Goal: Information Seeking & Learning: Learn about a topic

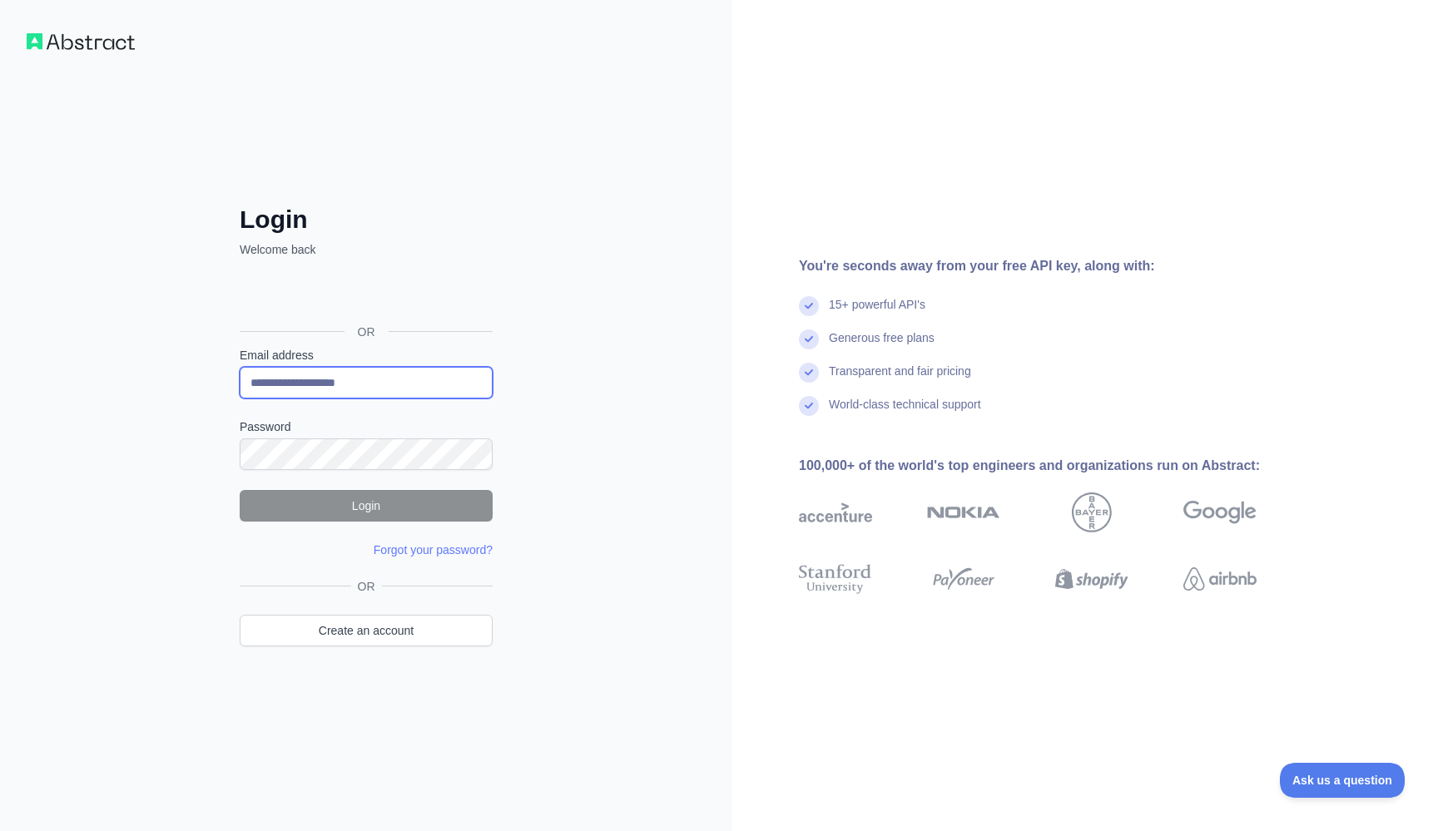
type input "**********"
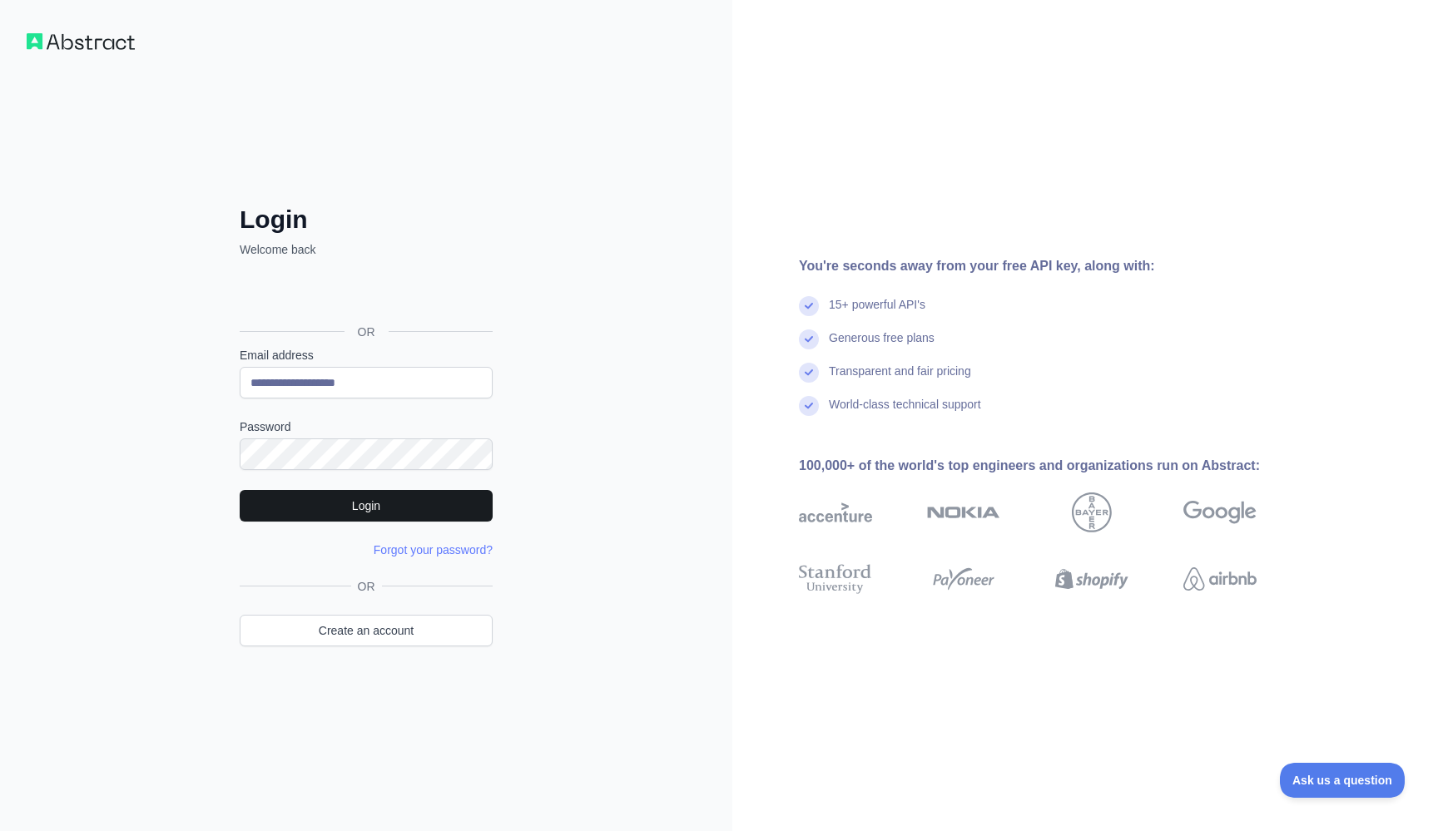
click at [384, 509] on button "Login" at bounding box center [366, 506] width 253 height 32
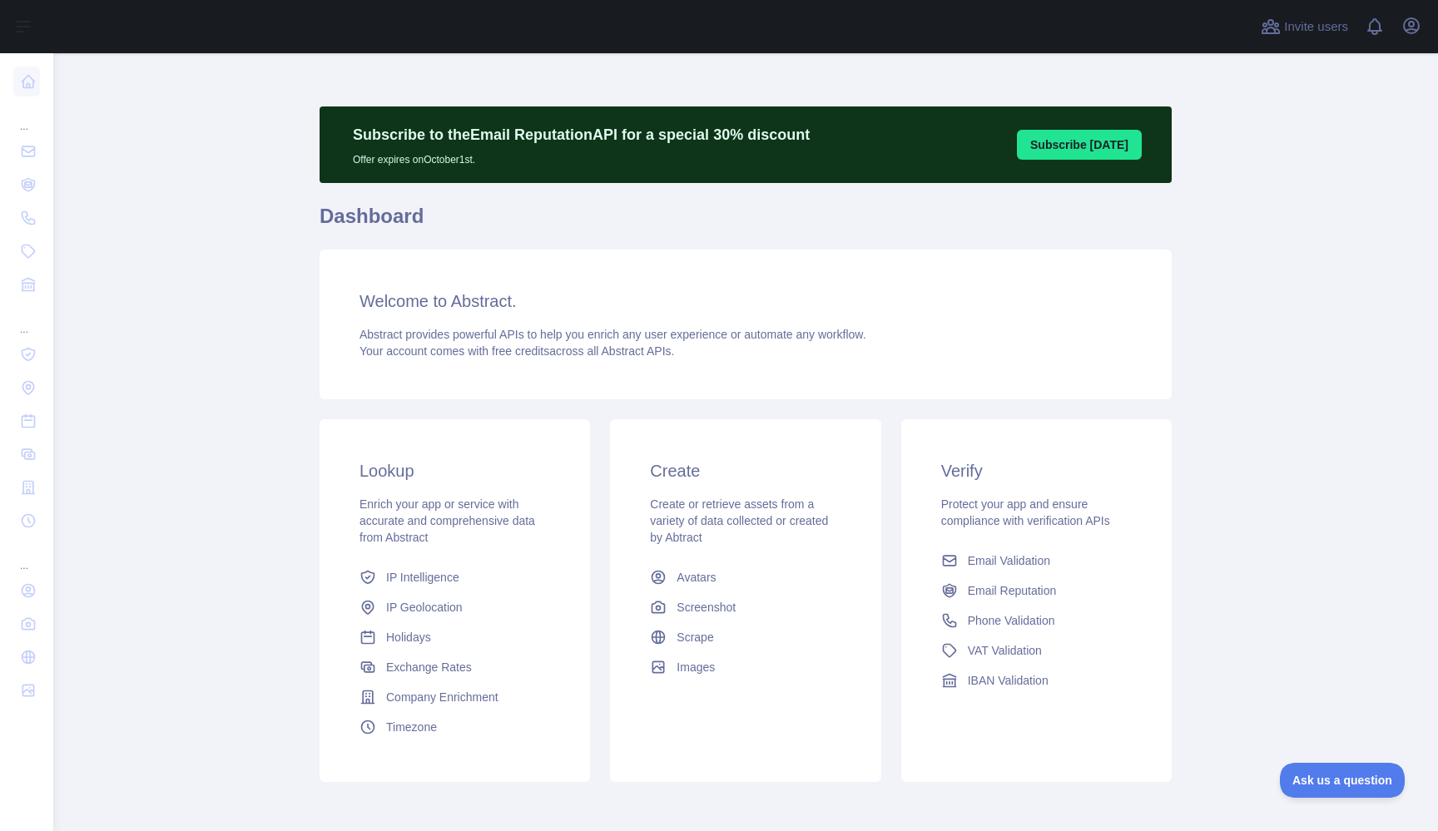
click at [207, 370] on main "Subscribe to the Email Reputation API for a special 30 % discount Offer expires…" at bounding box center [745, 442] width 1385 height 778
click at [238, 470] on main "Subscribe to the Email Reputation API for a special 30 % discount Offer expires…" at bounding box center [745, 442] width 1385 height 778
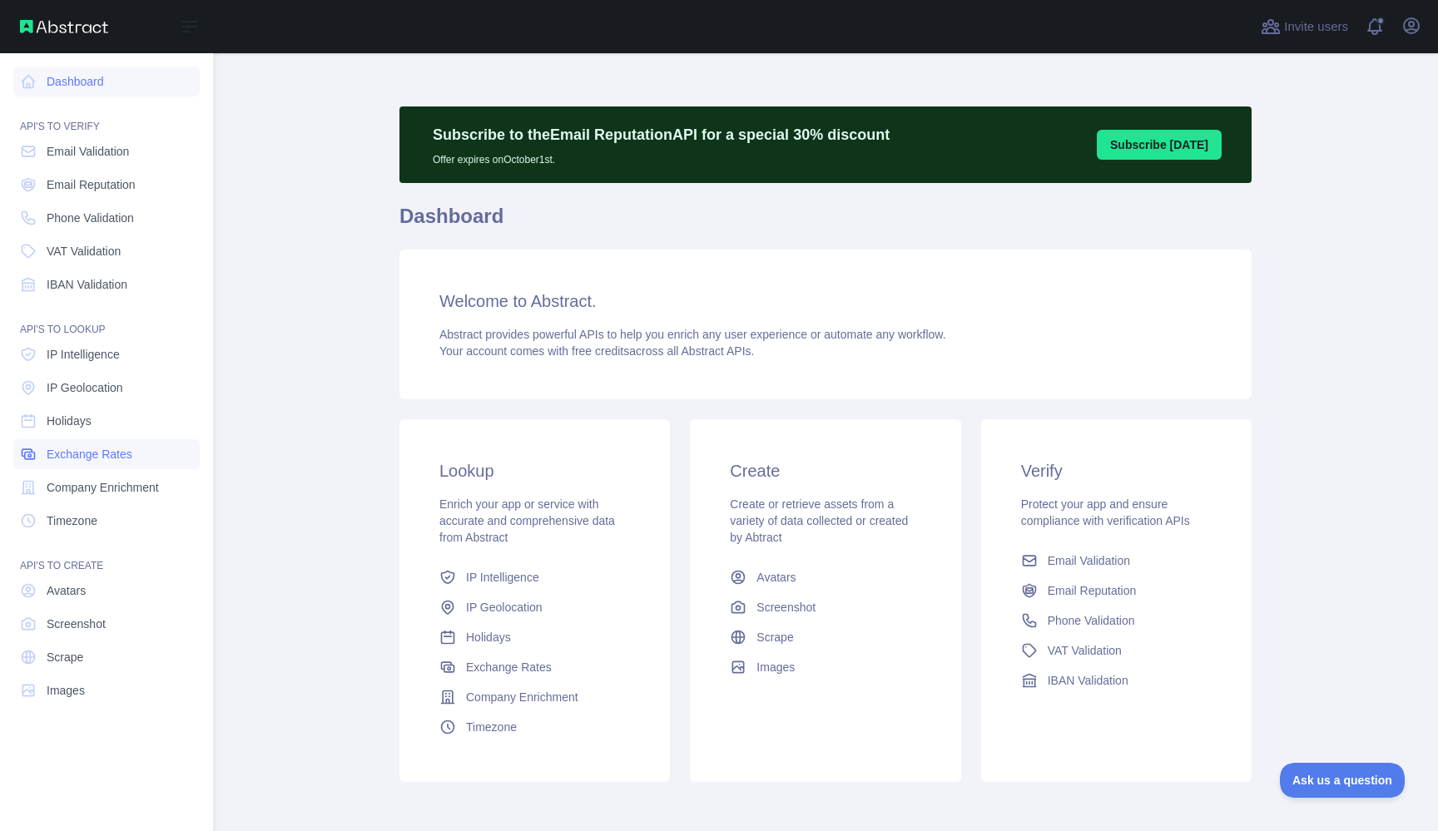
click at [98, 446] on span "Exchange Rates" at bounding box center [90, 454] width 86 height 17
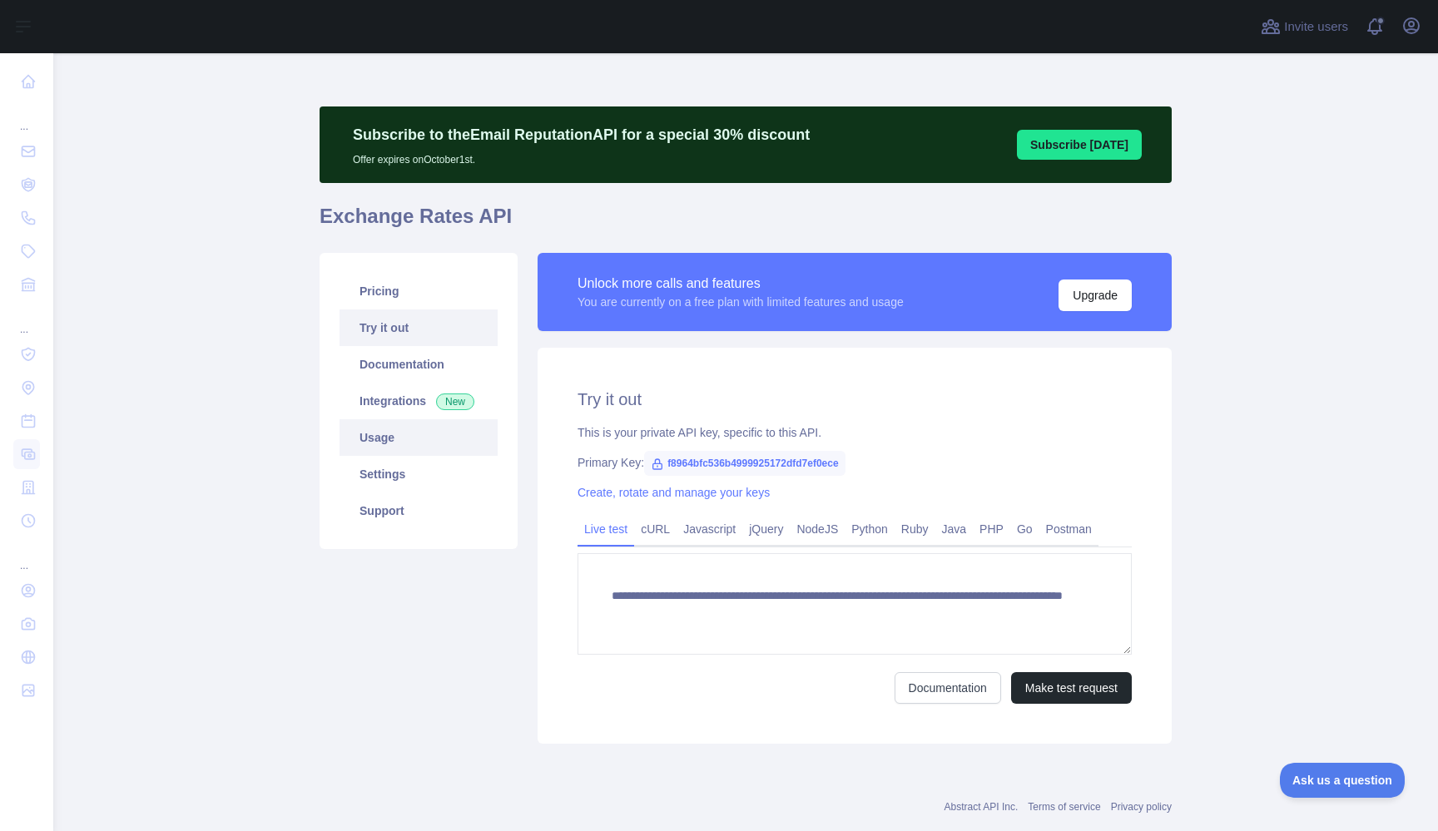
click at [417, 433] on link "Usage" at bounding box center [419, 437] width 158 height 37
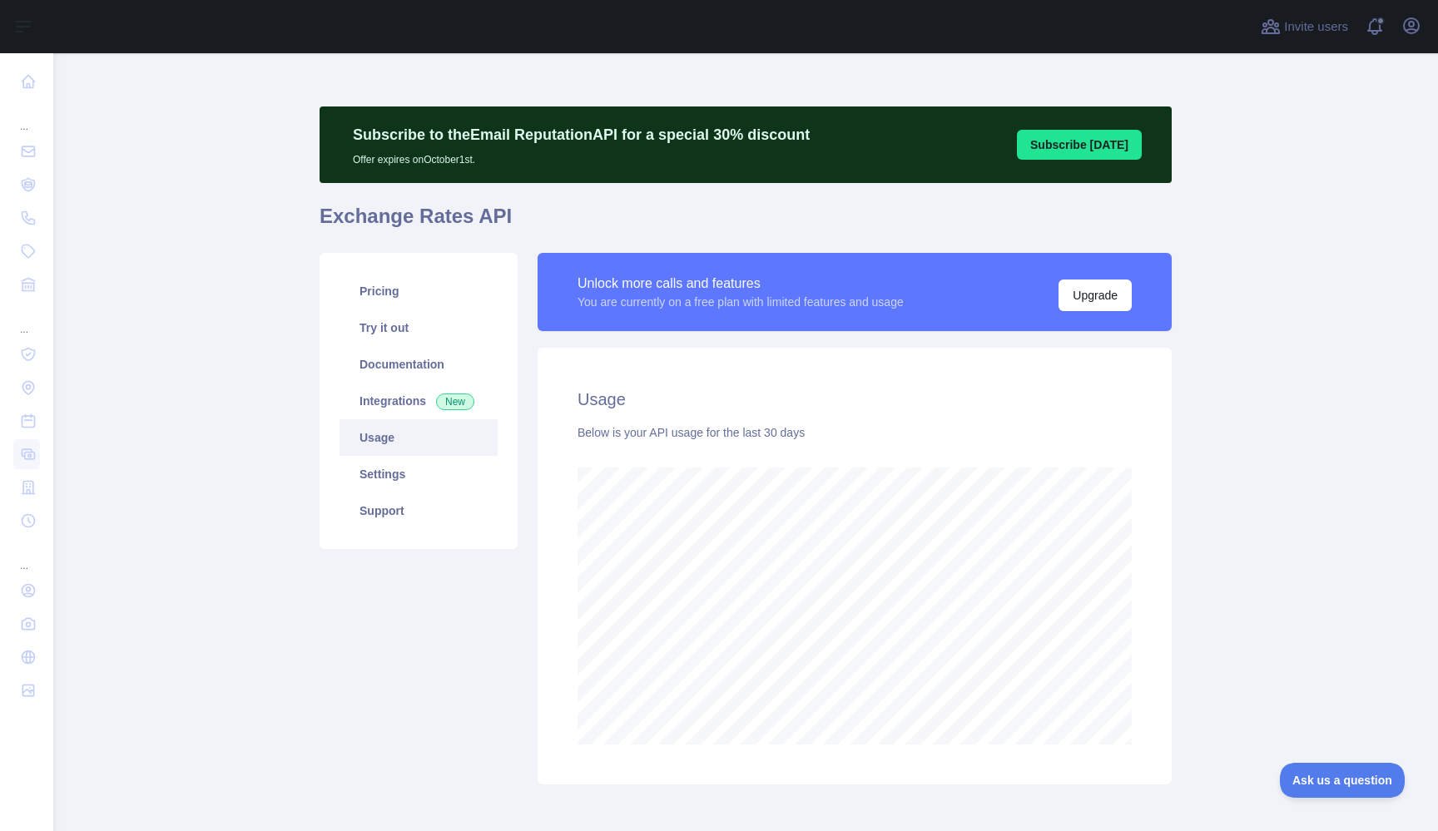
scroll to position [778, 1385]
click at [1243, 487] on main "Subscribe to the Email Reputation API for a special 30 % discount Offer expires…" at bounding box center [745, 442] width 1385 height 778
click at [385, 292] on link "Pricing" at bounding box center [419, 291] width 158 height 37
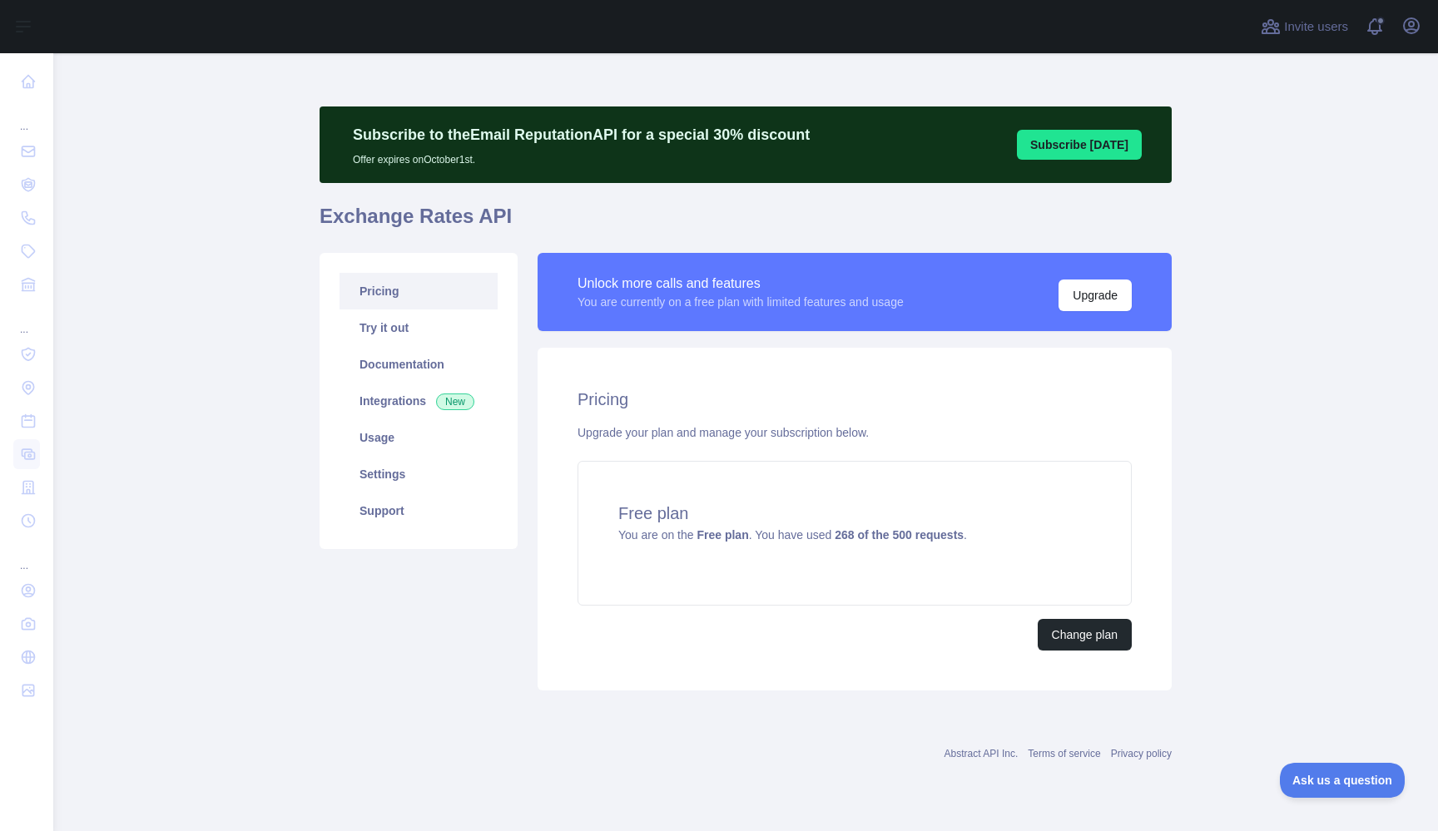
click at [713, 643] on div "Change plan" at bounding box center [855, 635] width 554 height 32
click at [1218, 261] on main "Subscribe to the Email Reputation API for a special 30 % discount Offer expires…" at bounding box center [745, 442] width 1385 height 778
click at [1280, 225] on main "Subscribe to the Email Reputation API for a special 30 % discount Offer expires…" at bounding box center [745, 442] width 1385 height 778
click at [1255, 224] on main "Subscribe to the Email Reputation API for a special 30 % discount Offer expires…" at bounding box center [745, 442] width 1385 height 778
click at [238, 331] on main "Subscribe to the Email Reputation API for a special 30 % discount Offer expires…" at bounding box center [745, 442] width 1385 height 778
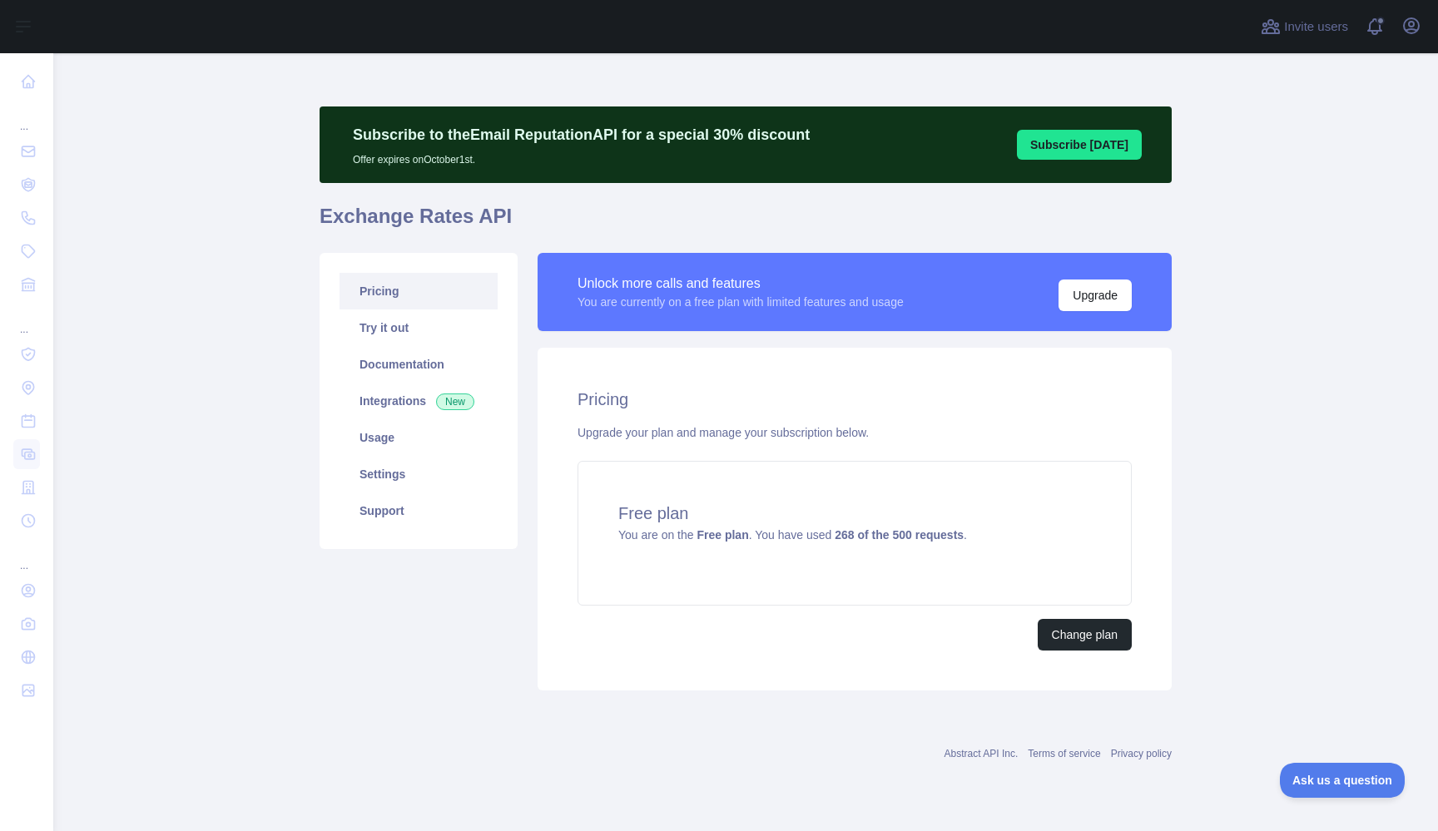
click at [175, 501] on main "Subscribe to the Email Reputation API for a special 30 % discount Offer expires…" at bounding box center [745, 442] width 1385 height 778
